Goal: Task Accomplishment & Management: Complete application form

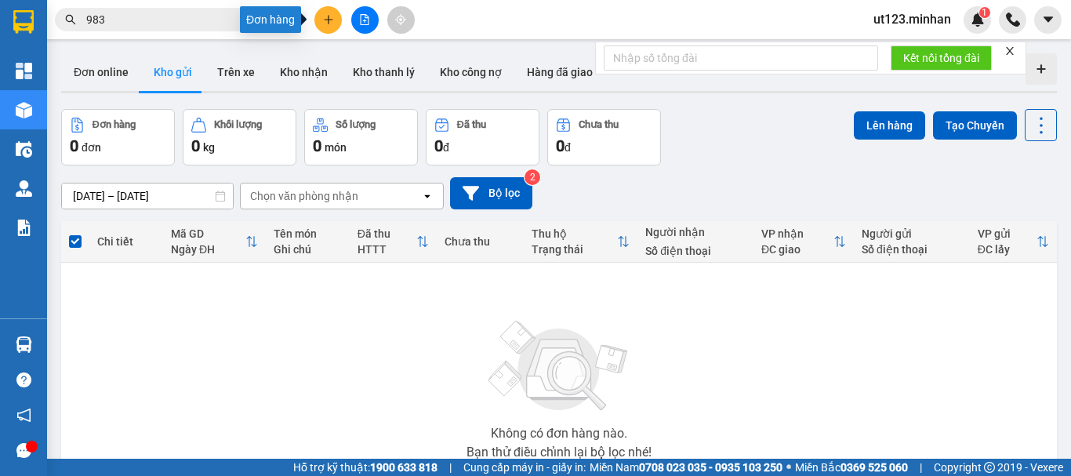
drag, startPoint x: 332, startPoint y: 24, endPoint x: 375, endPoint y: 34, distance: 43.5
click at [333, 24] on icon "plus" at bounding box center [328, 19] width 11 height 11
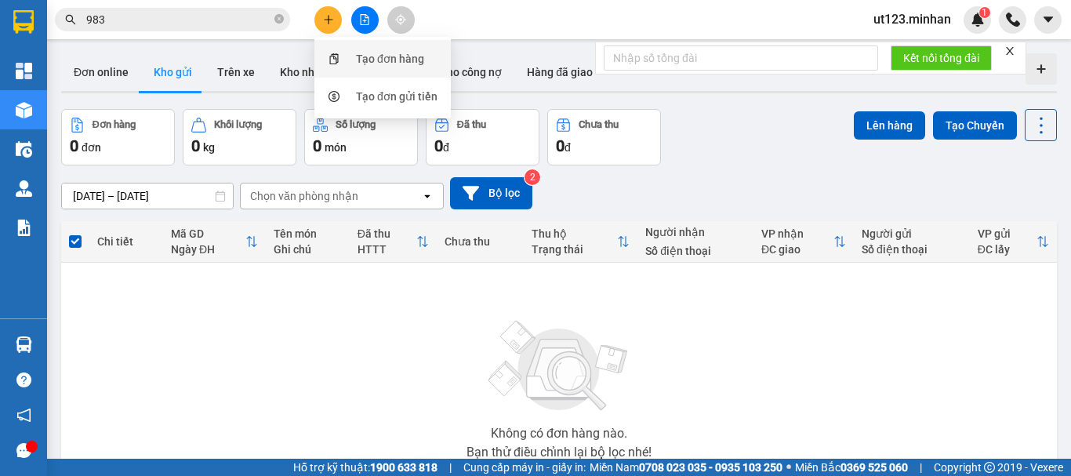
click at [391, 70] on div "Tạo đơn hàng" at bounding box center [383, 59] width 118 height 30
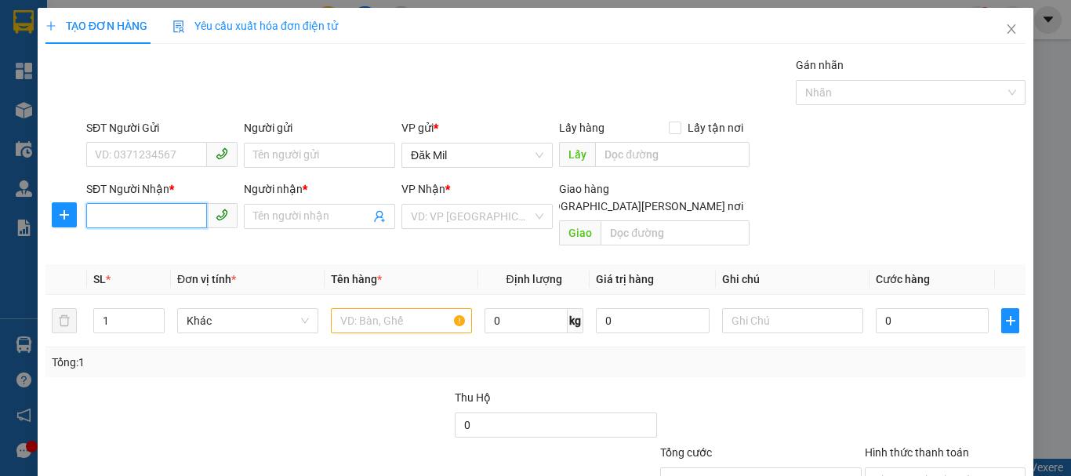
click at [154, 209] on input "SĐT Người Nhận *" at bounding box center [146, 215] width 121 height 25
type input "0866671201"
click at [281, 211] on input "Người nhận *" at bounding box center [311, 216] width 117 height 17
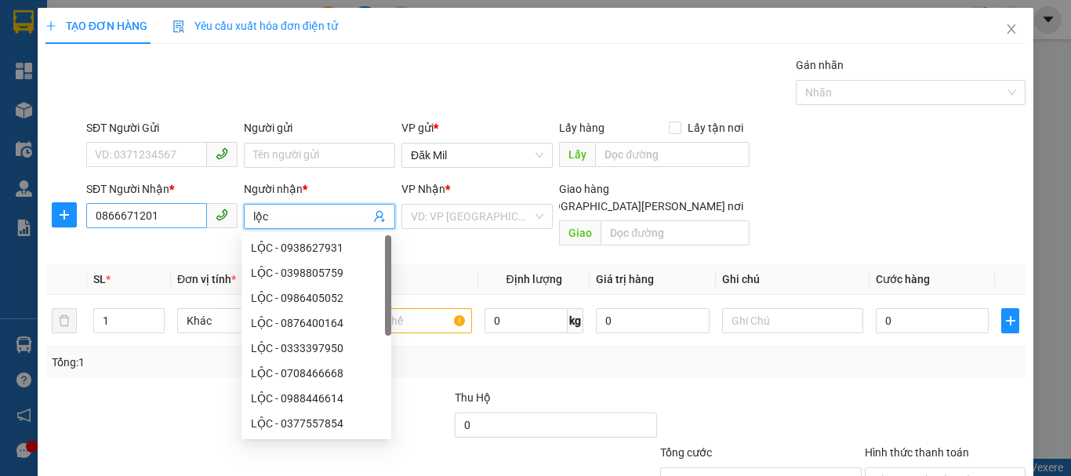
type input "lộc"
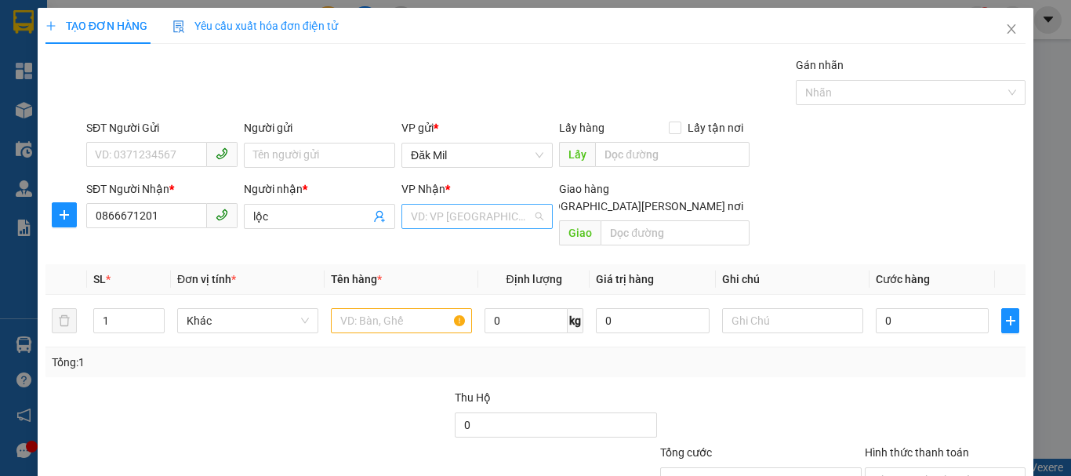
click at [473, 213] on input "search" at bounding box center [472, 217] width 122 height 24
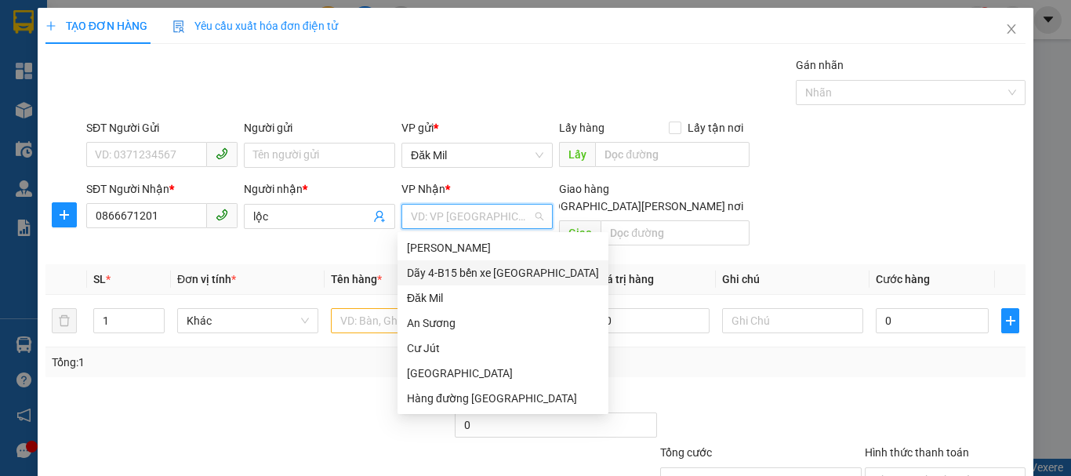
click at [514, 270] on div "Dãy 4-B15 bến xe [GEOGRAPHIC_DATA]" at bounding box center [503, 272] width 192 height 17
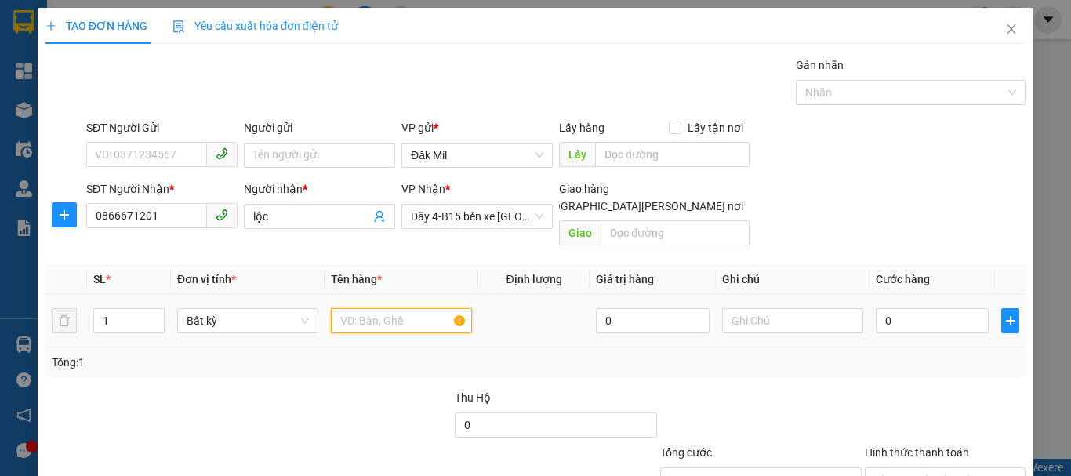
click at [392, 311] on input "text" at bounding box center [401, 320] width 141 height 25
type input "hộp"
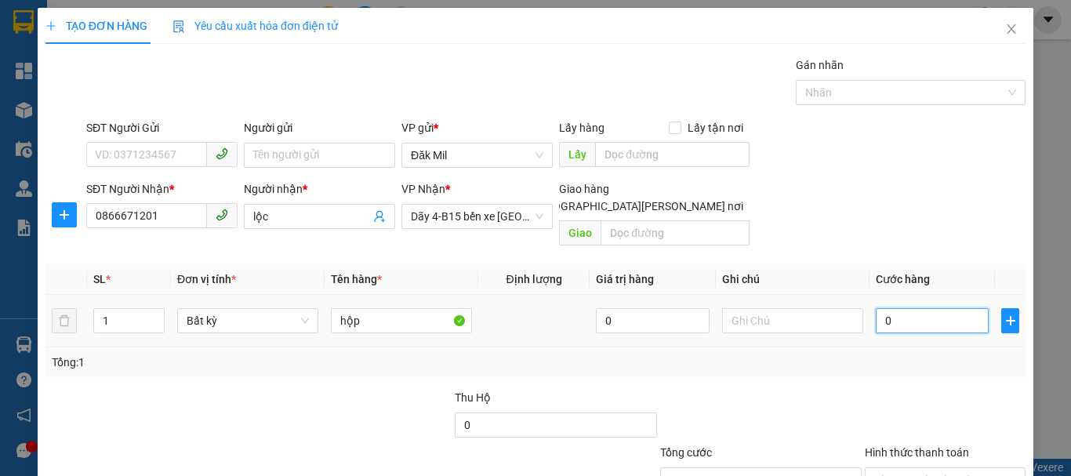
click at [894, 308] on input "0" at bounding box center [932, 320] width 113 height 25
type input "3"
type input "30"
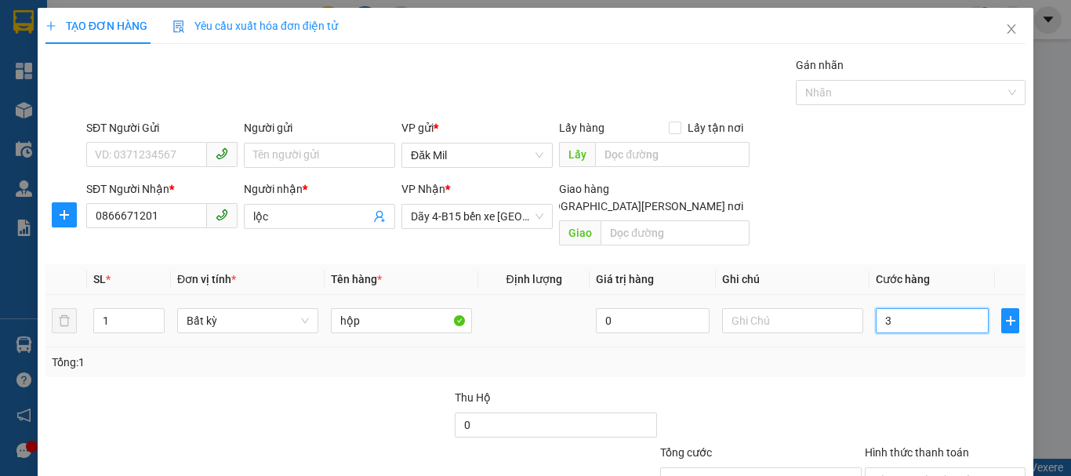
type input "30"
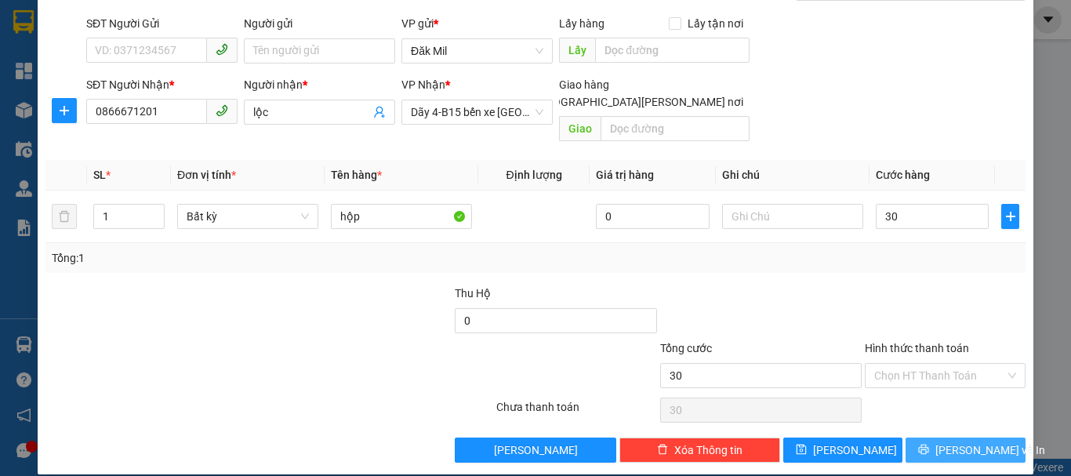
type input "30.000"
click at [941, 441] on span "[PERSON_NAME] và In" at bounding box center [990, 449] width 110 height 17
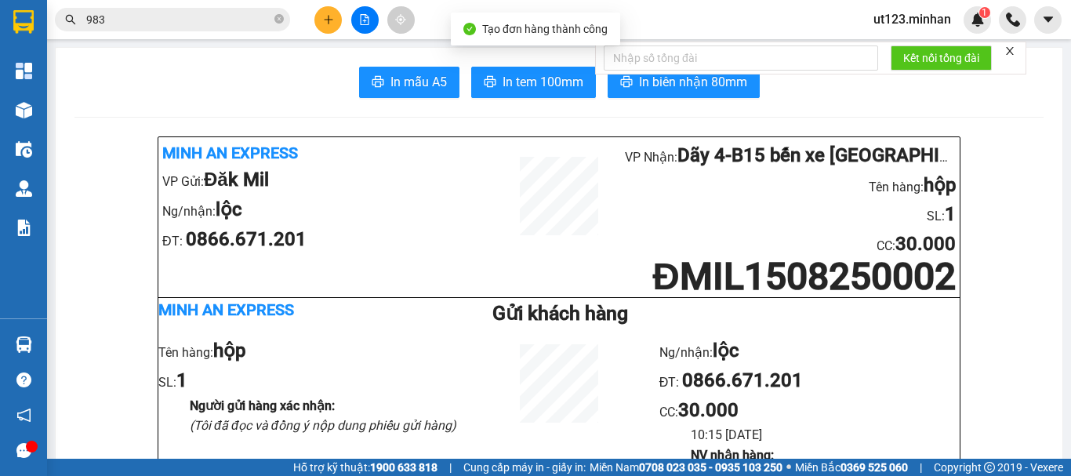
click at [541, 88] on span "In tem 100mm" at bounding box center [542, 82] width 81 height 20
drag, startPoint x: 322, startPoint y: 16, endPoint x: 358, endPoint y: 50, distance: 49.4
click at [326, 20] on icon "plus" at bounding box center [328, 19] width 11 height 11
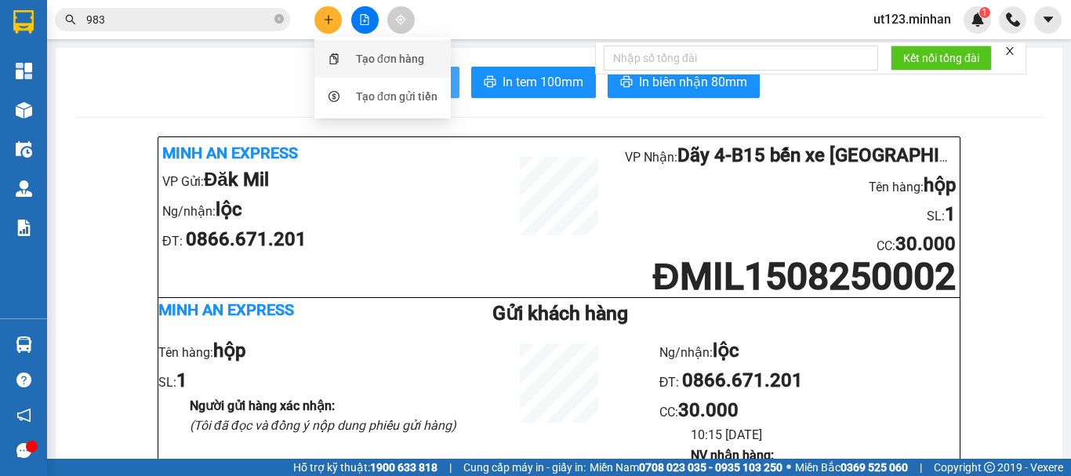
click at [366, 67] on div "Tạo đơn hàng" at bounding box center [383, 59] width 118 height 30
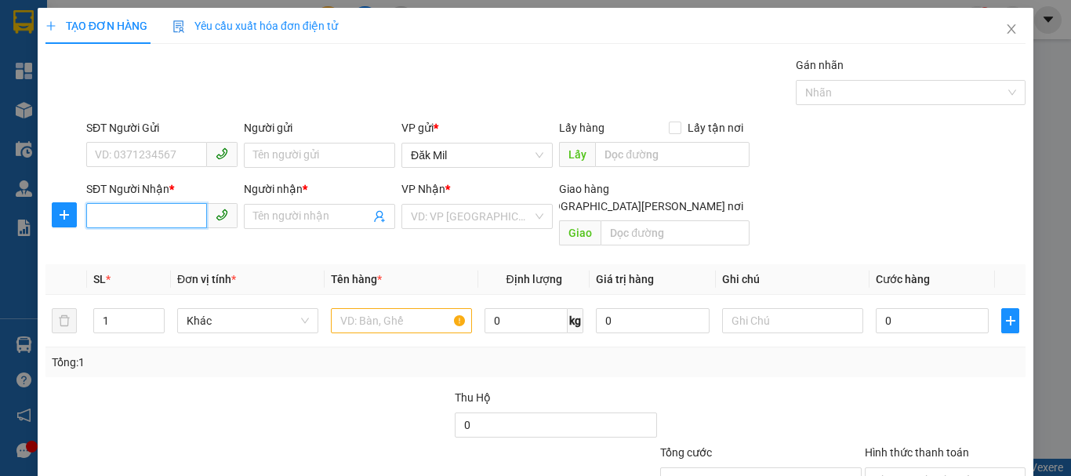
click at [162, 223] on input "SĐT Người Nhận *" at bounding box center [146, 215] width 121 height 25
type input "0944913448"
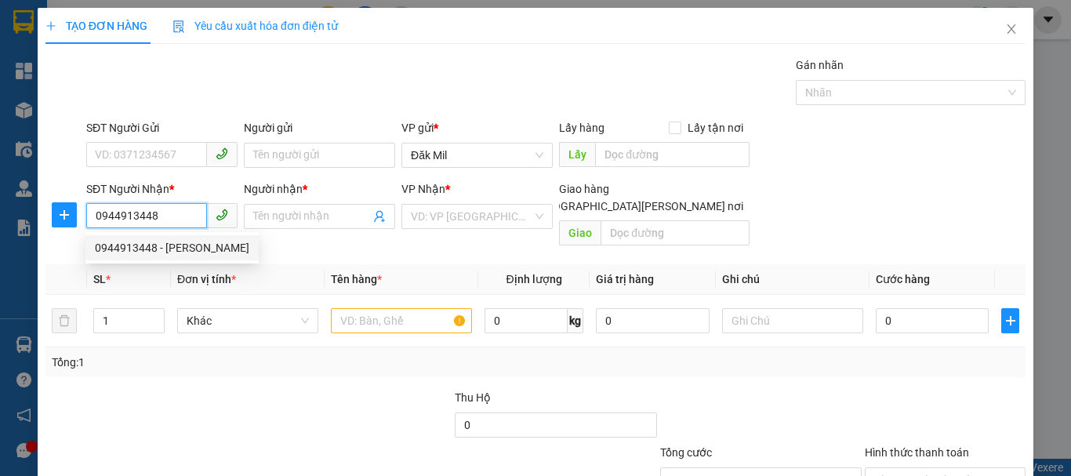
click at [175, 245] on div "0944913448 - [PERSON_NAME]" at bounding box center [172, 247] width 154 height 17
type input "QUYÊN"
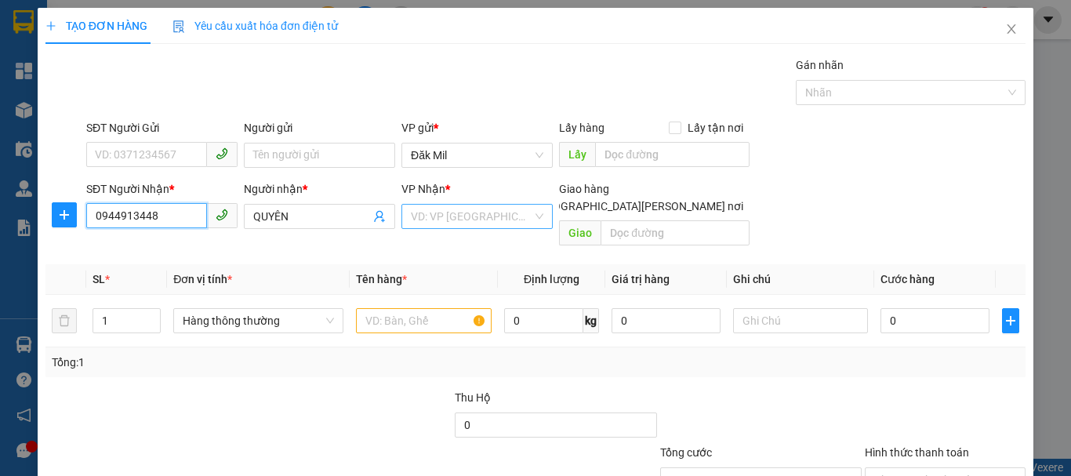
type input "0944913448"
click at [470, 216] on input "search" at bounding box center [472, 217] width 122 height 24
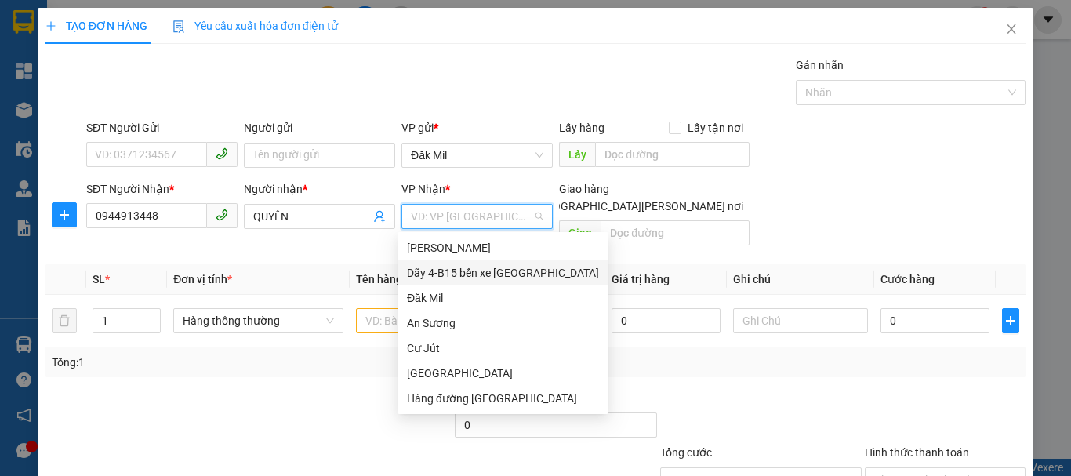
drag, startPoint x: 535, startPoint y: 274, endPoint x: 748, endPoint y: 171, distance: 236.0
click at [539, 270] on div "Dãy 4-B15 bến xe [GEOGRAPHIC_DATA]" at bounding box center [503, 272] width 192 height 17
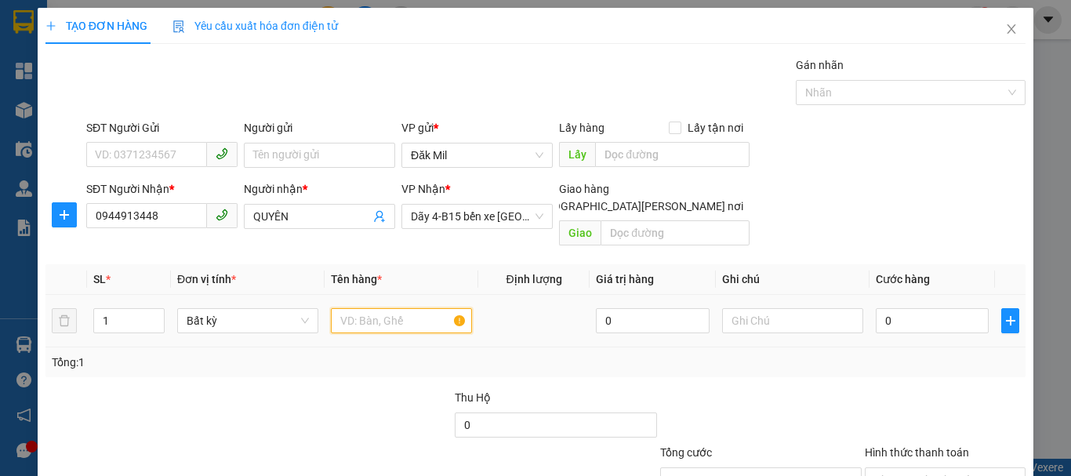
click at [400, 312] on input "text" at bounding box center [401, 320] width 141 height 25
type input "th sr"
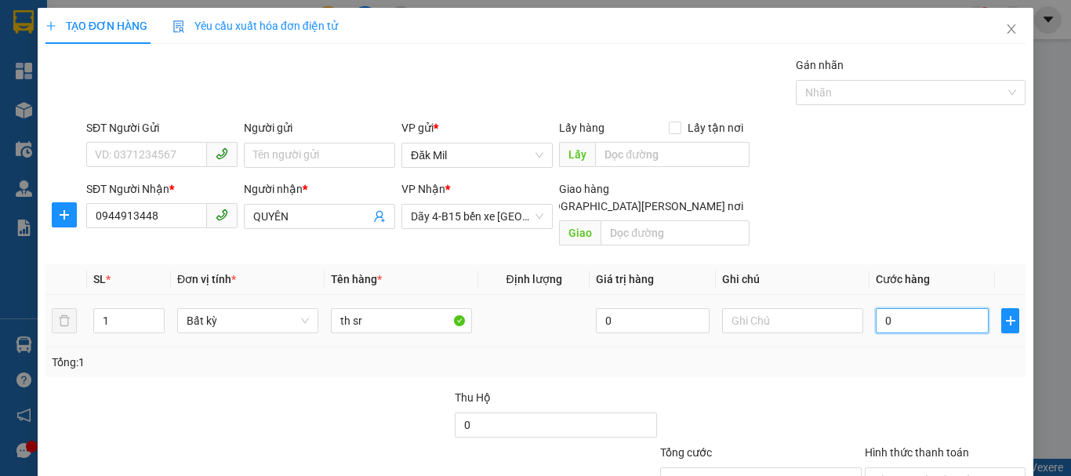
click at [926, 308] on input "0" at bounding box center [932, 320] width 113 height 25
type input "9"
type input "90"
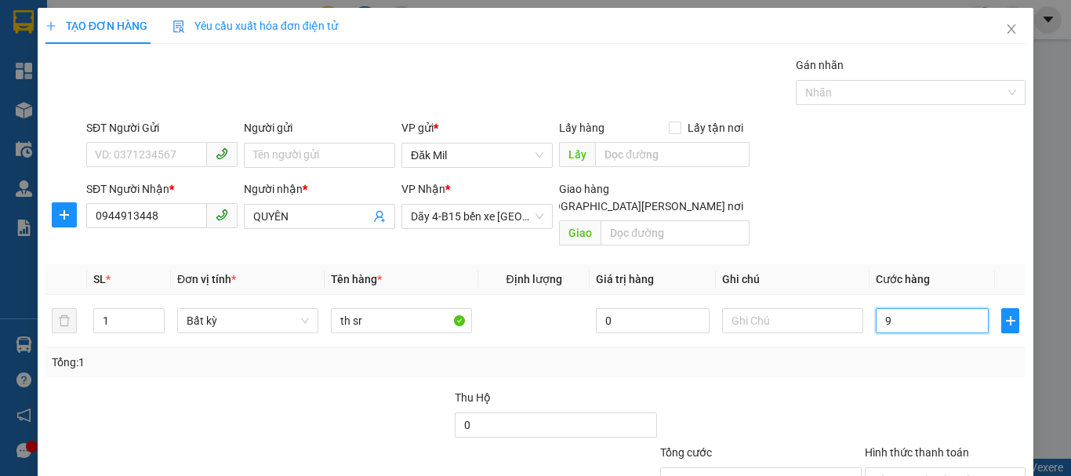
type input "90"
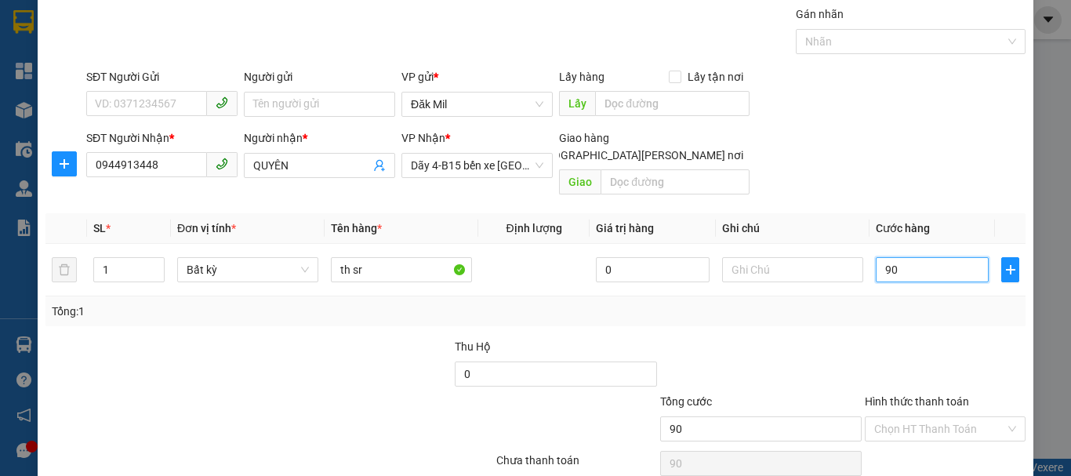
scroll to position [78, 0]
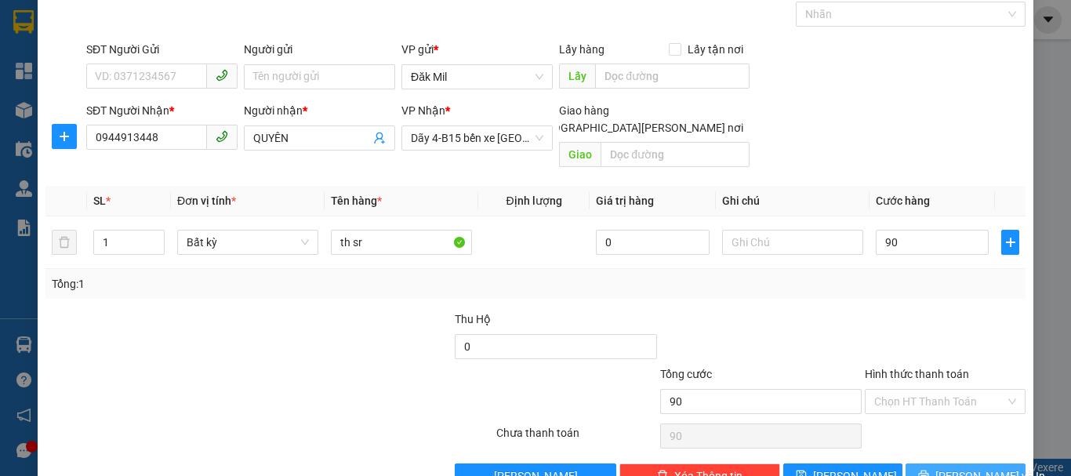
type input "90.000"
click at [977, 467] on span "[PERSON_NAME] và In" at bounding box center [990, 475] width 110 height 17
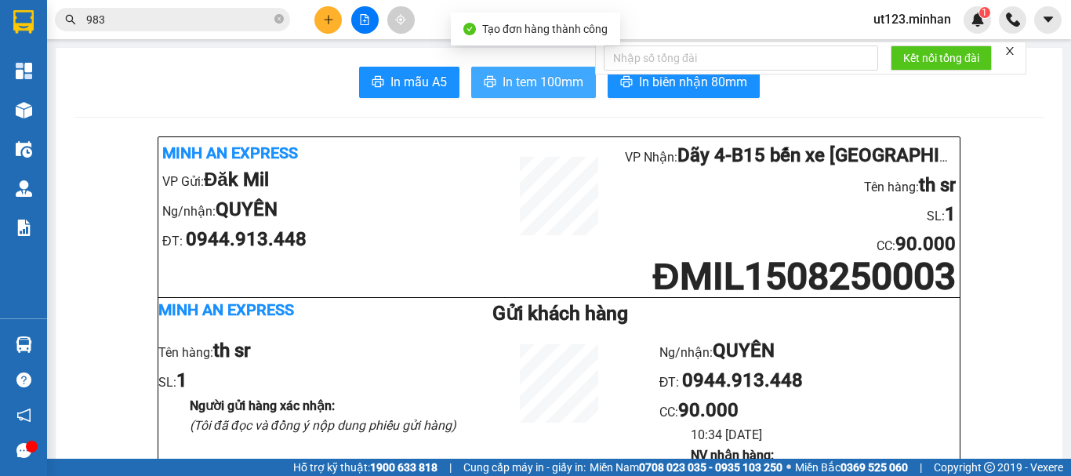
drag, startPoint x: 546, startPoint y: 74, endPoint x: 370, endPoint y: 386, distance: 359.1
click at [546, 75] on span "In tem 100mm" at bounding box center [542, 82] width 81 height 20
